Goal: Information Seeking & Learning: Find specific fact

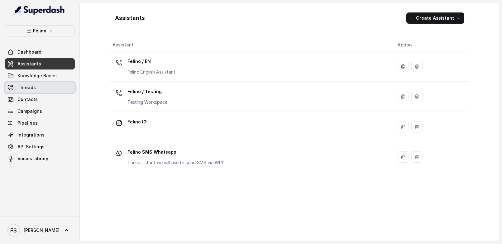
click at [52, 88] on link "Threads" at bounding box center [40, 87] width 70 height 11
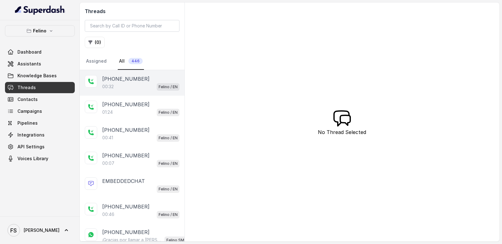
click at [143, 92] on div "[PHONE_NUMBER]:32 Felino / EN" at bounding box center [132, 83] width 105 height 26
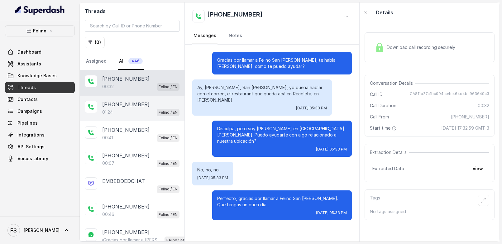
click at [141, 105] on p "[PHONE_NUMBER]" at bounding box center [125, 104] width 47 height 7
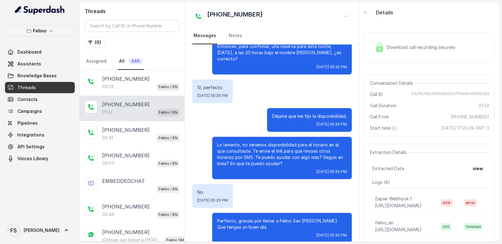
scroll to position [313, 0]
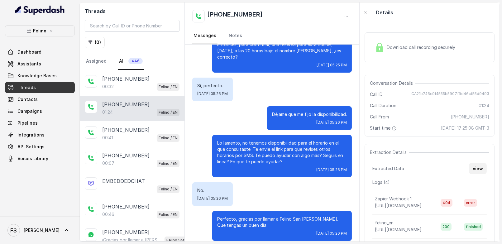
click at [466, 170] on div "Extracted Data view" at bounding box center [429, 168] width 114 height 11
click at [475, 174] on button "view" at bounding box center [478, 168] width 18 height 11
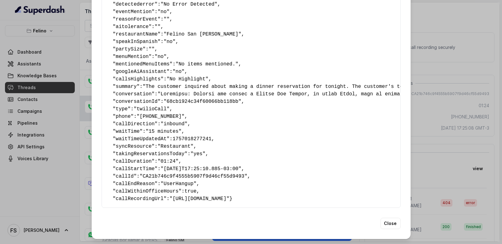
scroll to position [86, 0]
click at [279, 141] on pre "{ " textSent ": "yes" , " reasonForSendingText ": "delivery link" , " humanTran…" at bounding box center [251, 79] width 289 height 247
click at [456, 126] on div "Extracted Data { " textSent ": "yes" , " reasonForSendingText ": "delivery link…" at bounding box center [251, 122] width 502 height 244
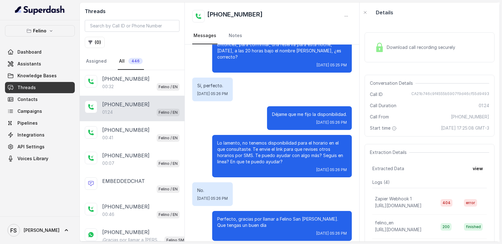
click at [442, 94] on span "CA21b746c9f4555b5907f9d46cf55d9493" at bounding box center [450, 94] width 78 height 6
copy span "CA21b746c9f4555b5907f9d46cf55d9493"
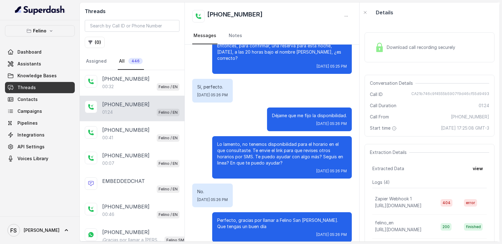
click at [129, 113] on div "01:24 Felino / EN" at bounding box center [140, 112] width 77 height 8
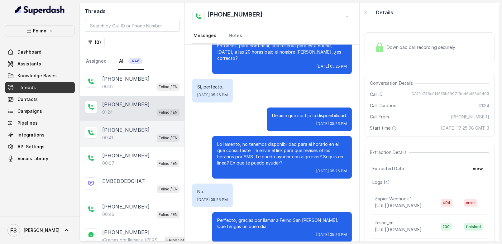
click at [144, 132] on div "[PHONE_NUMBER]" at bounding box center [140, 129] width 77 height 7
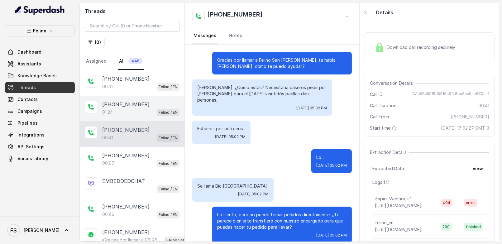
scroll to position [59, 0]
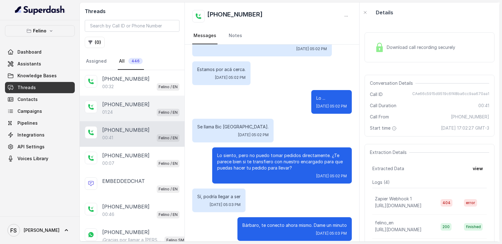
click at [142, 108] on div "01:24 Felino / EN" at bounding box center [140, 112] width 77 height 8
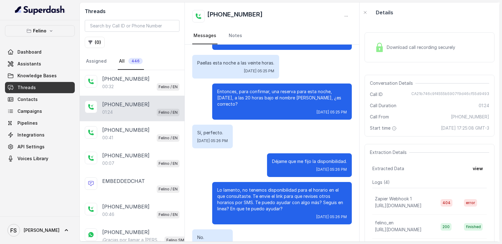
scroll to position [313, 0]
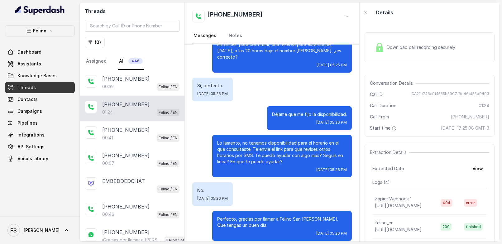
click at [458, 92] on span "CA21b746c9f4555b5907f9d46cf55d9493" at bounding box center [450, 94] width 78 height 6
copy span "CA21b746c9f4555b5907f9d46cf55d9493"
